Goal: Information Seeking & Learning: Understand process/instructions

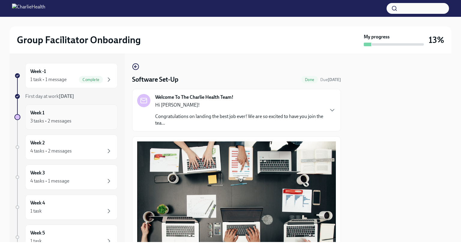
click at [55, 121] on div "3 tasks • 2 messages" at bounding box center [50, 121] width 41 height 7
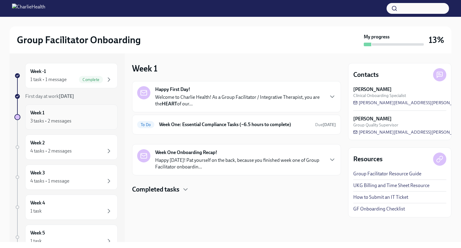
click at [82, 120] on div "3 tasks • 2 messages" at bounding box center [71, 120] width 82 height 7
click at [185, 189] on icon "button" at bounding box center [186, 190] width 4 height 2
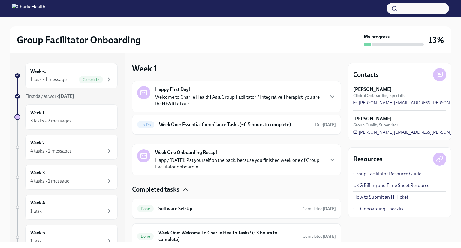
scroll to position [26, 0]
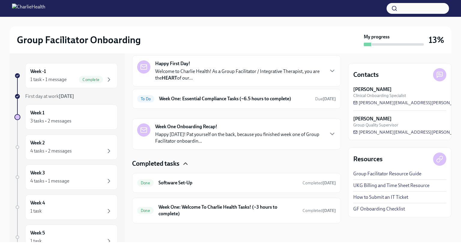
click at [214, 127] on strong "Week One Onboarding Recap!" at bounding box center [186, 126] width 62 height 7
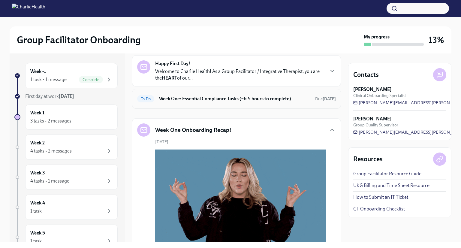
click at [145, 98] on span "To Do" at bounding box center [145, 99] width 17 height 5
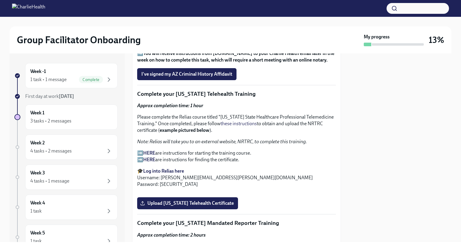
scroll to position [335, 0]
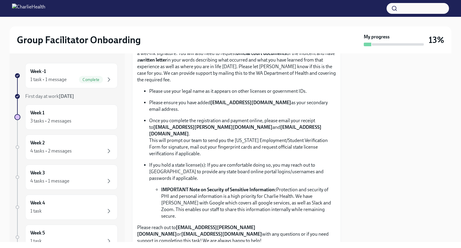
click at [314, 117] on p "Once you complete the registration and payment online, please email your receip…" at bounding box center [242, 137] width 187 height 40
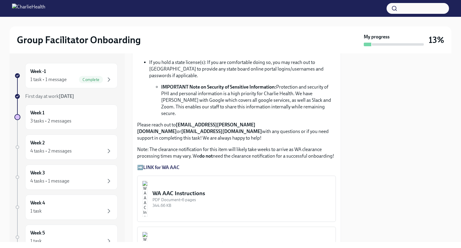
scroll to position [440, 0]
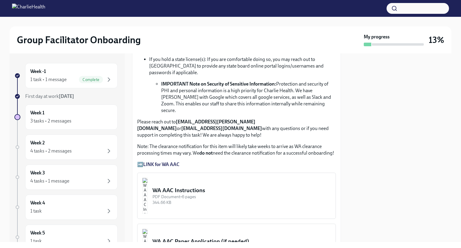
click at [167, 162] on strong "LINK for WA AAC" at bounding box center [161, 165] width 36 height 6
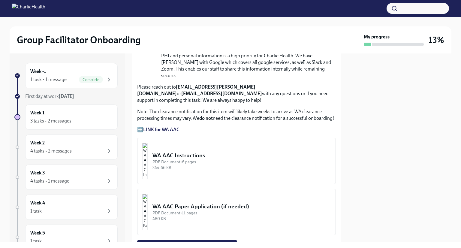
scroll to position [475, 0]
click at [148, 143] on img "button" at bounding box center [144, 161] width 5 height 36
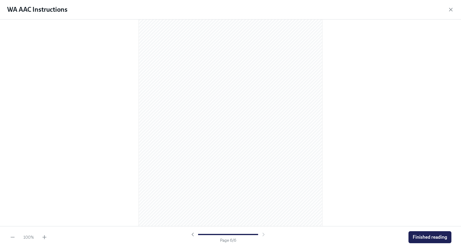
scroll to position [1257, 0]
click at [428, 240] on button "Finished reading" at bounding box center [430, 237] width 43 height 12
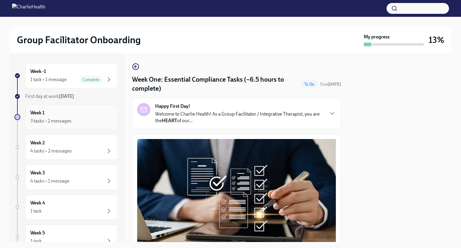
click at [73, 118] on div "3 tasks • 2 messages" at bounding box center [71, 120] width 82 height 7
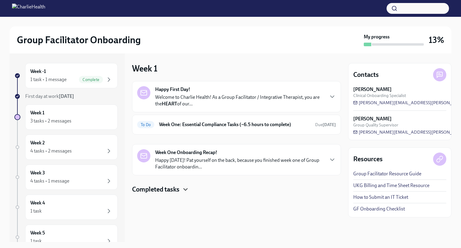
click at [183, 186] on icon "button" at bounding box center [185, 189] width 7 height 7
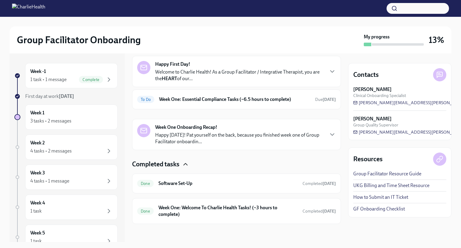
scroll to position [26, 0]
click at [139, 99] on span "To Do" at bounding box center [145, 99] width 17 height 5
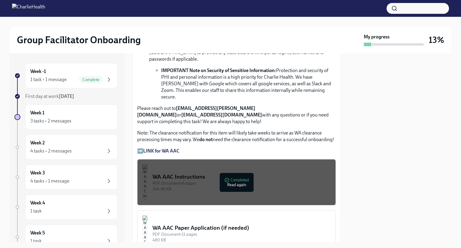
scroll to position [455, 0]
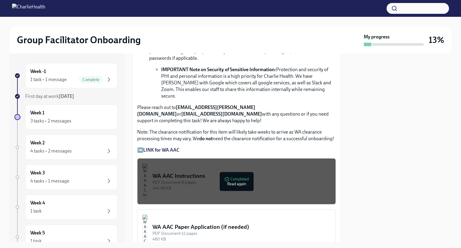
click at [236, 180] on div "PDF Document • 6 pages" at bounding box center [242, 183] width 178 height 6
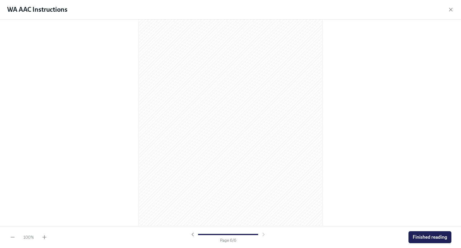
scroll to position [1252, 0]
